Goal: Transaction & Acquisition: Purchase product/service

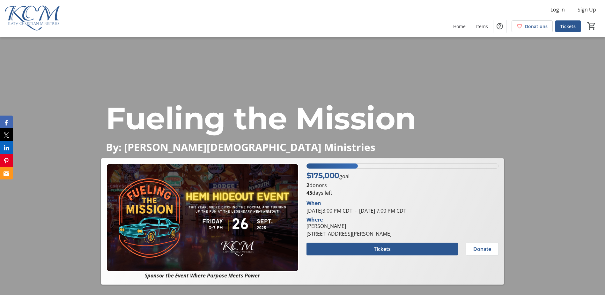
click at [270, 121] on span "Fueling the Mission" at bounding box center [261, 118] width 310 height 37
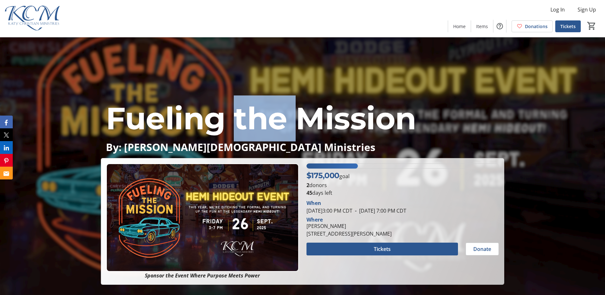
click at [270, 121] on span "Fueling the Mission" at bounding box center [261, 118] width 310 height 37
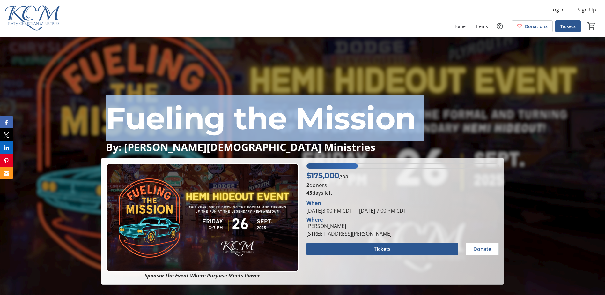
click at [270, 121] on span "Fueling the Mission" at bounding box center [261, 118] width 310 height 37
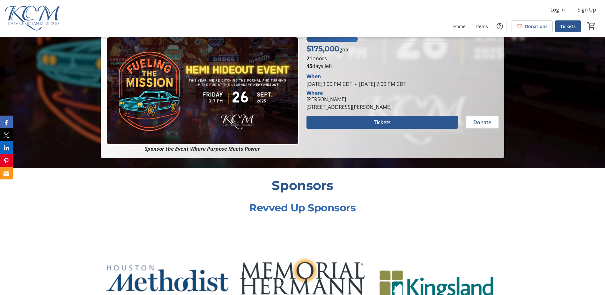
scroll to position [160, 0]
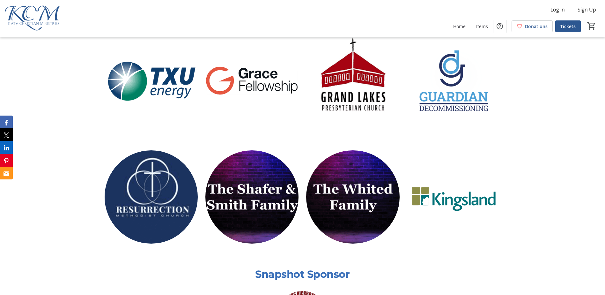
scroll to position [511, 0]
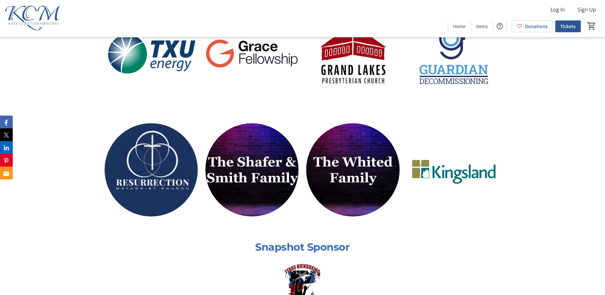
click at [466, 171] on img at bounding box center [454, 169] width 93 height 93
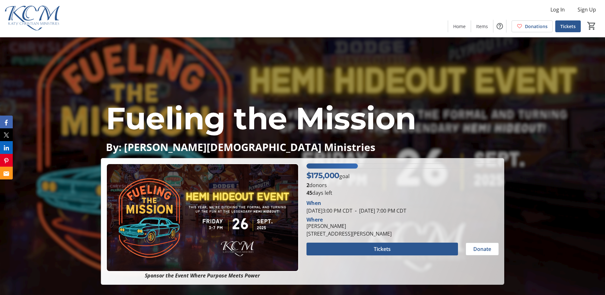
scroll to position [287, 0]
